Goal: Information Seeking & Learning: Learn about a topic

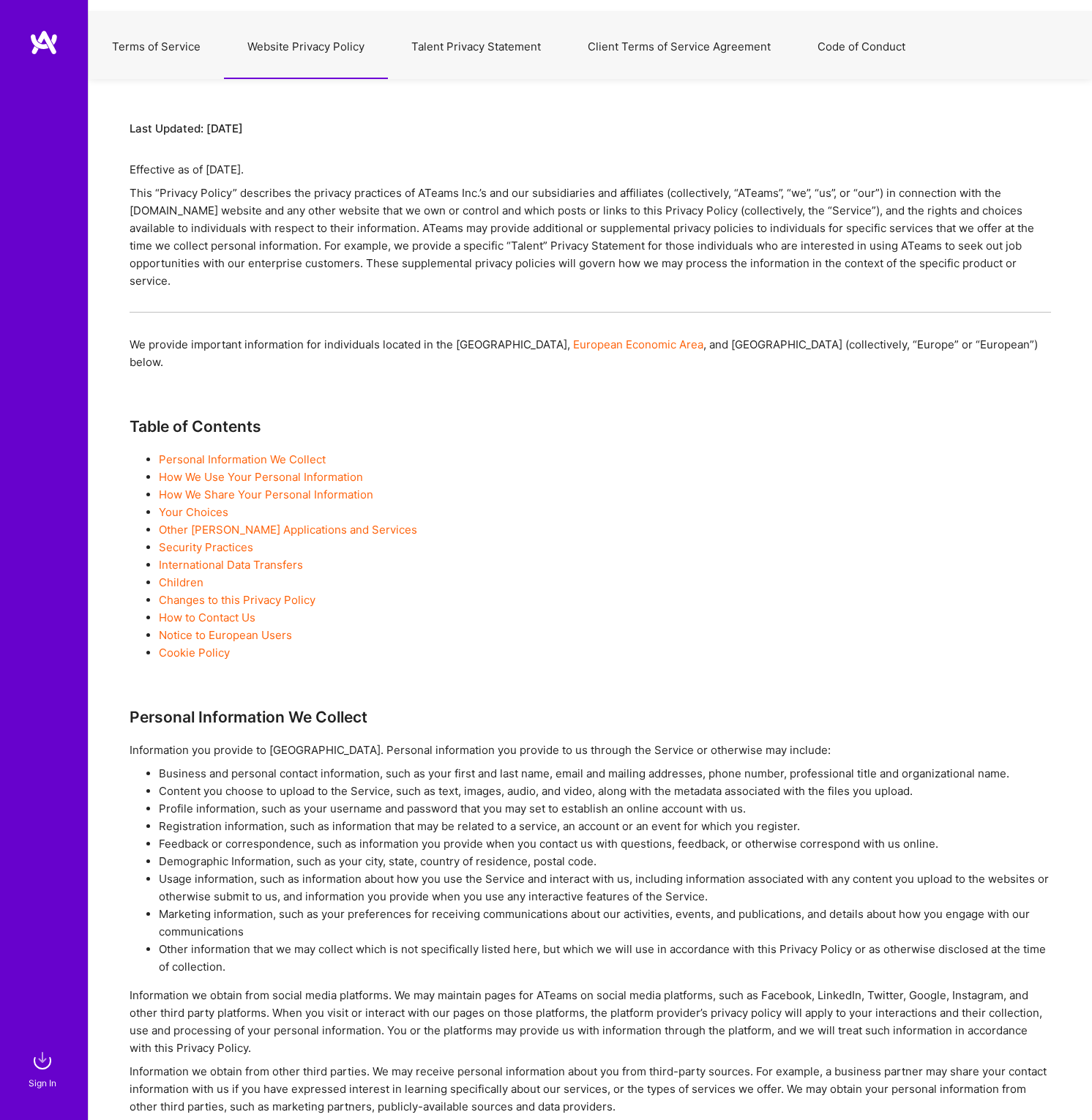
click at [176, 47] on button "Terms of Service" at bounding box center [156, 47] width 135 height 64
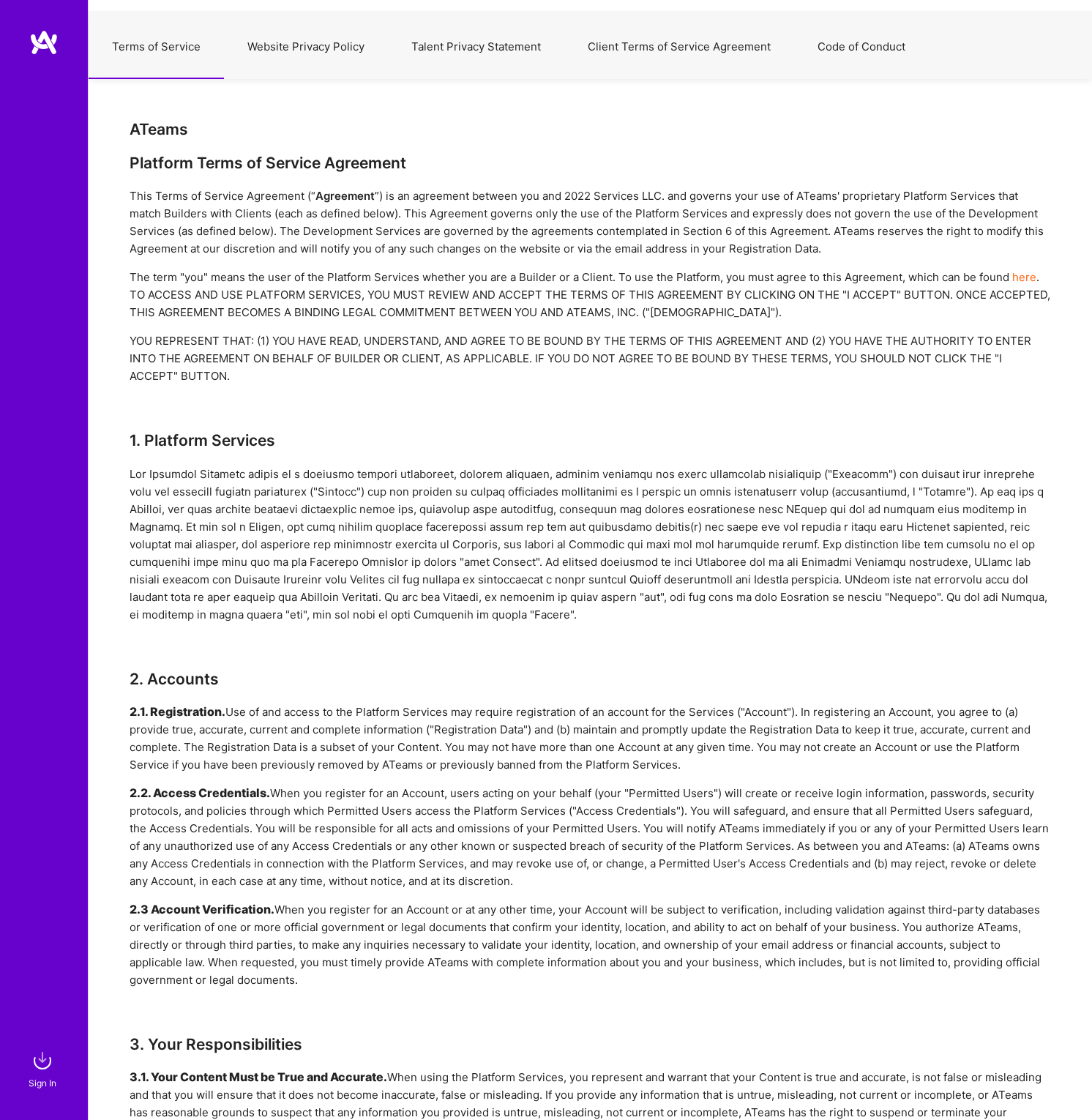
click at [322, 39] on button "Website Privacy Policy" at bounding box center [306, 47] width 164 height 64
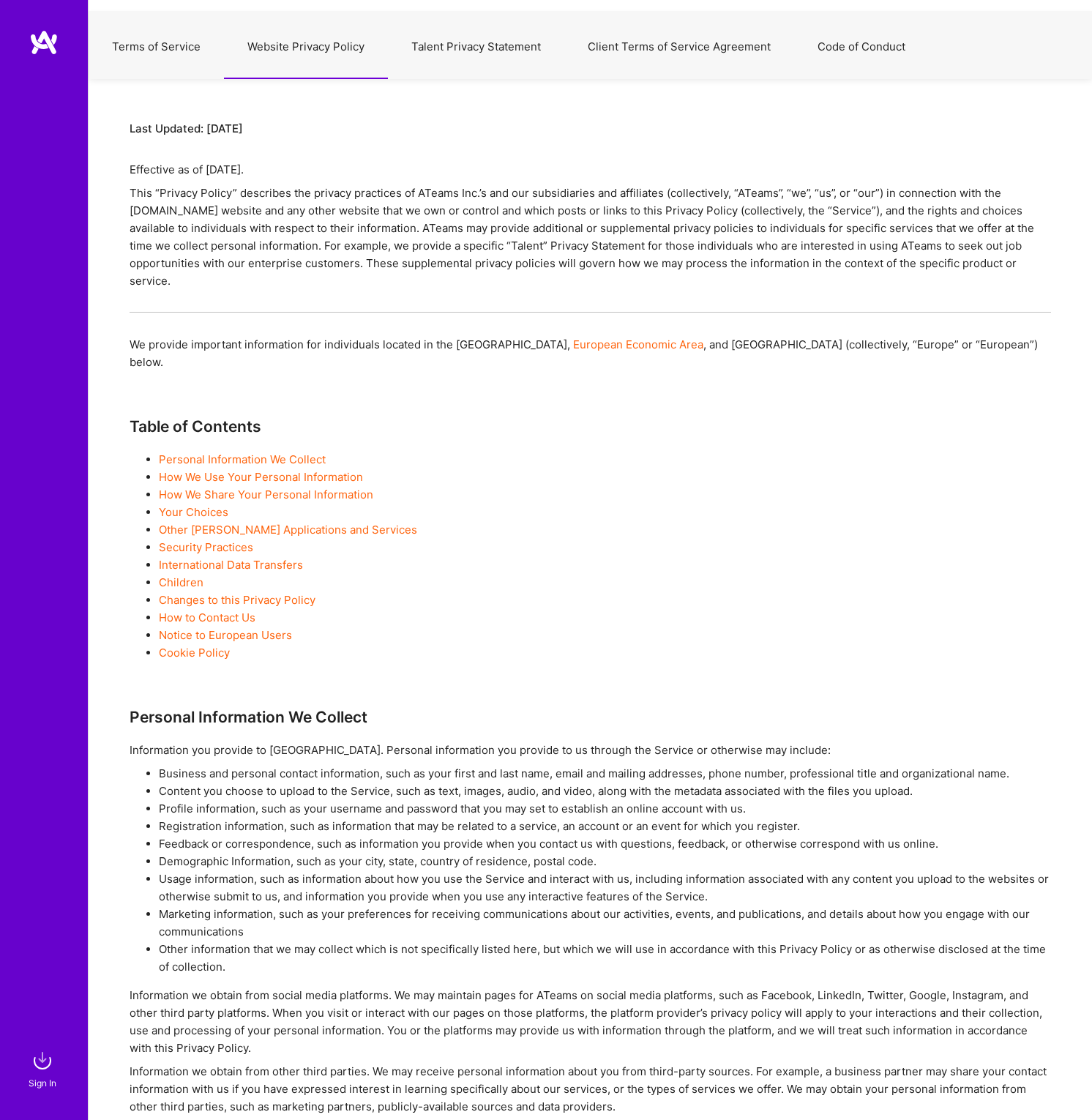
click at [486, 44] on button "Talent Privacy Statement" at bounding box center [475, 47] width 176 height 64
